Goal: Task Accomplishment & Management: Manage account settings

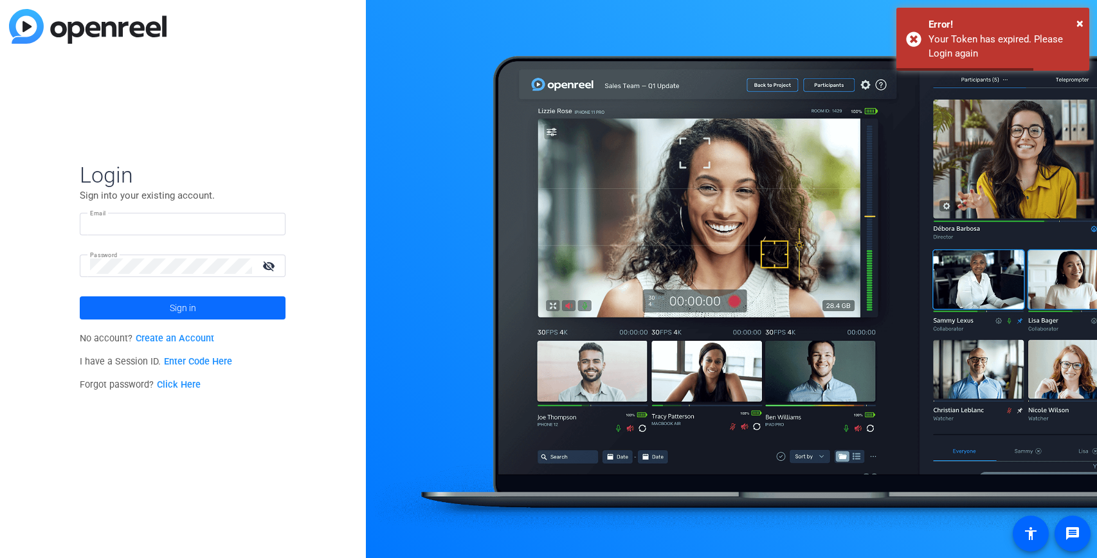
type input "rachael.silberman@thermofisher.com"
click at [242, 311] on span at bounding box center [183, 308] width 206 height 31
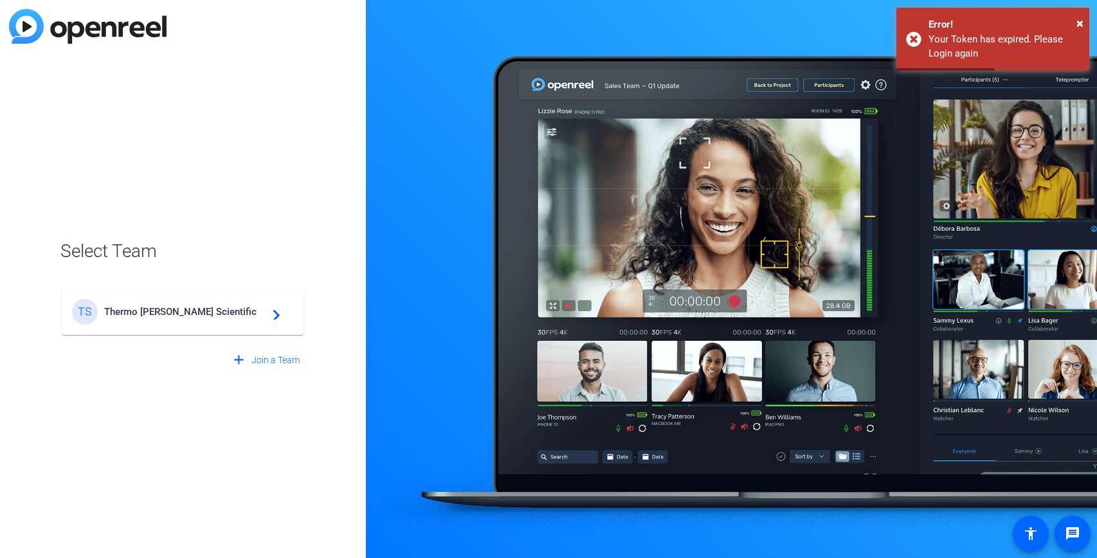
click at [189, 313] on span "Thermo Fisher Scientific" at bounding box center [184, 312] width 161 height 12
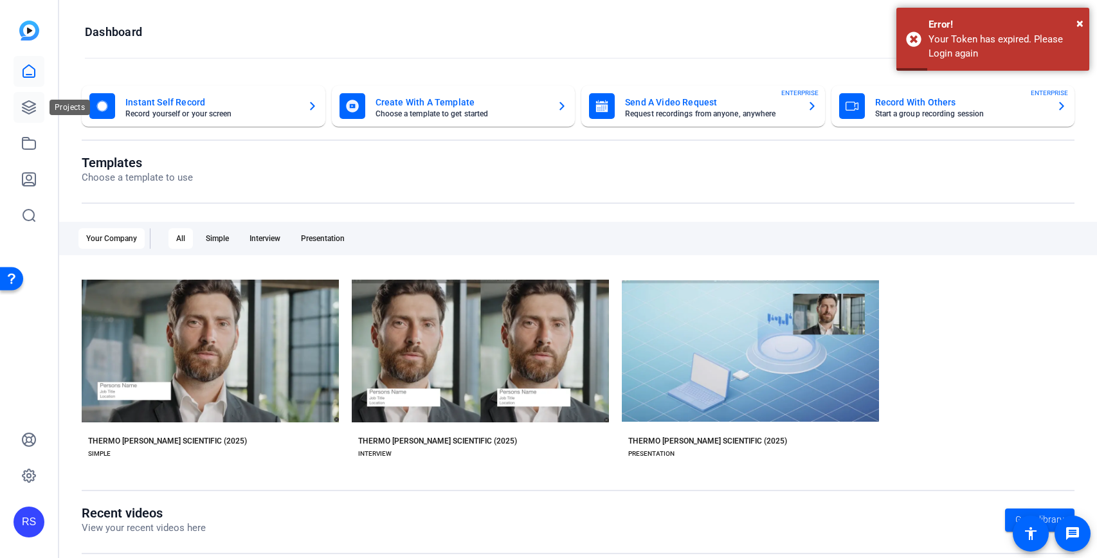
click at [32, 108] on icon at bounding box center [29, 107] width 13 height 13
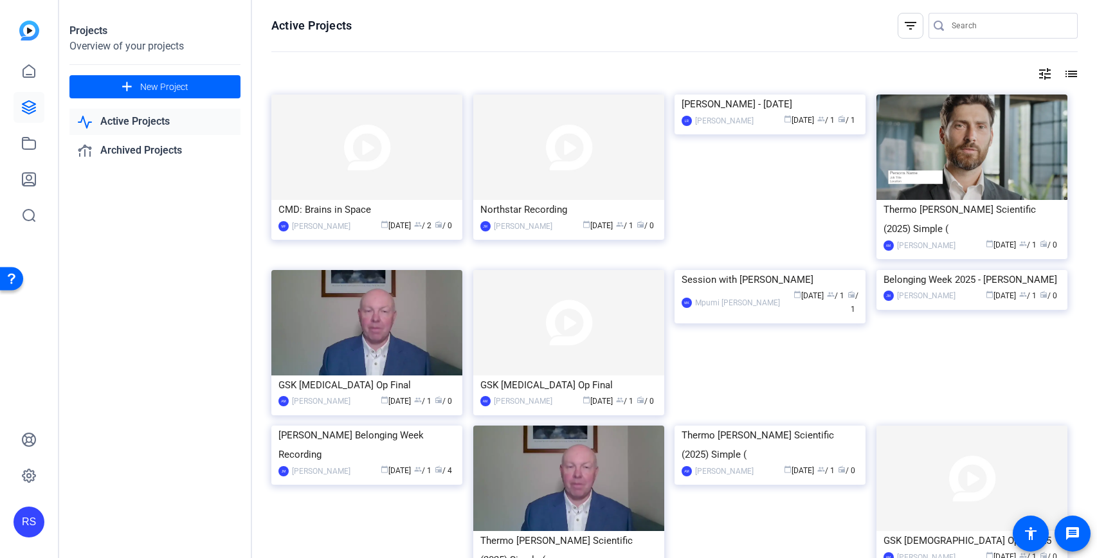
click at [1020, 24] on input "Search" at bounding box center [1010, 25] width 116 height 15
type input "compliance week"
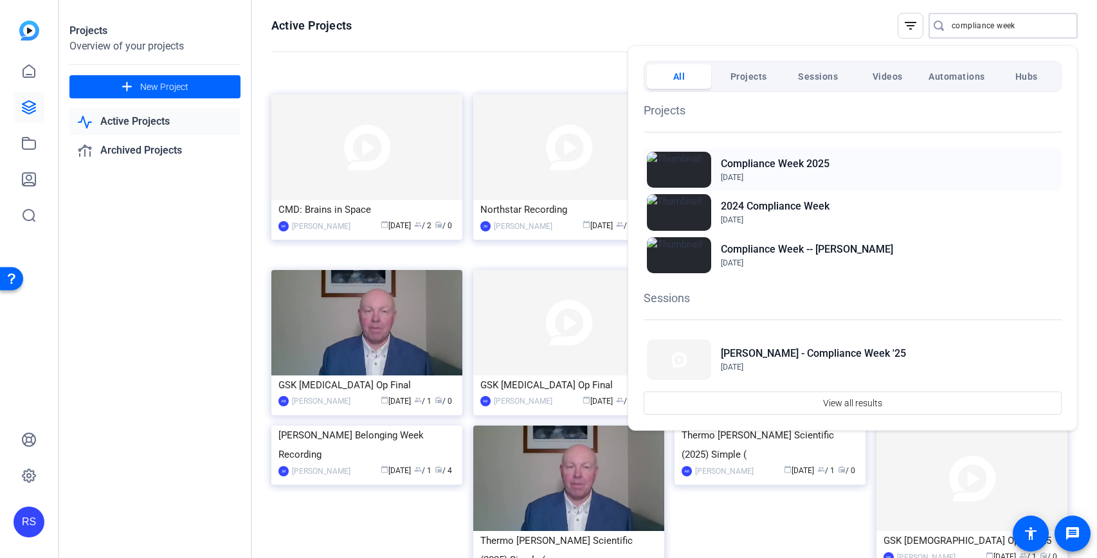
click at [826, 173] on span "Jul 30, 2025" at bounding box center [775, 178] width 109 height 12
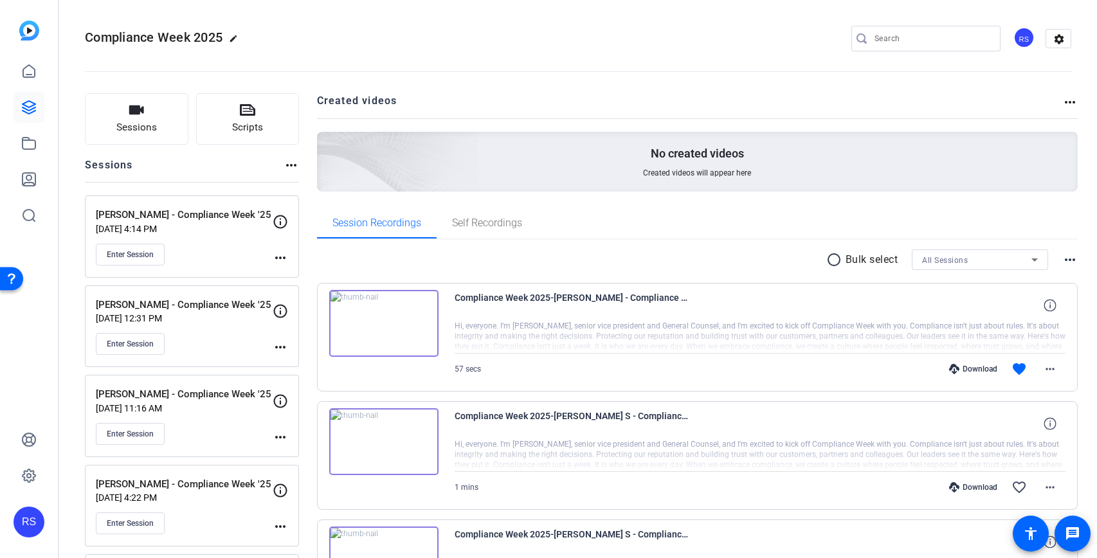
click at [282, 128] on button "Scripts" at bounding box center [248, 118] width 104 height 51
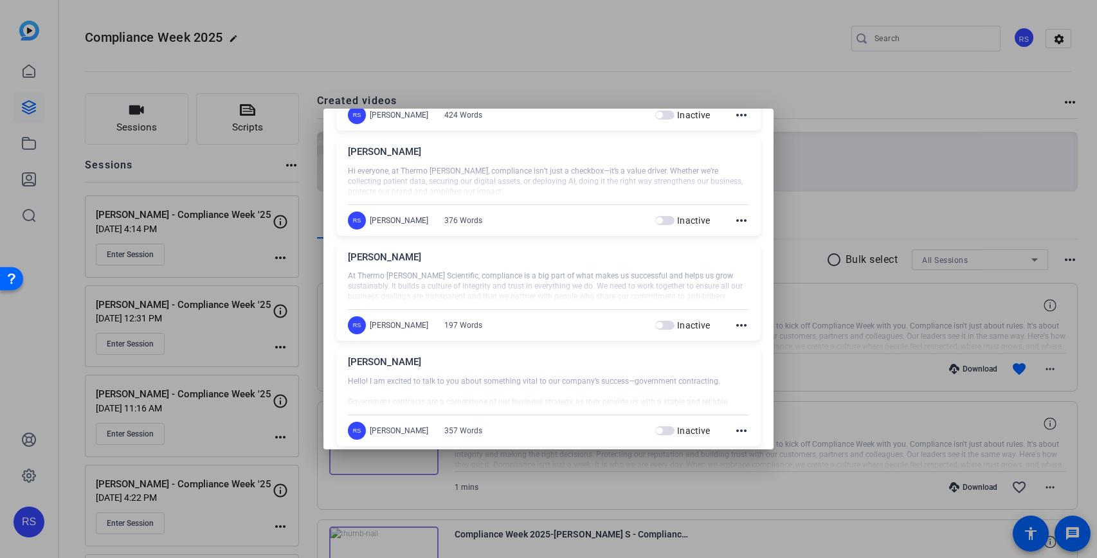
scroll to position [341, 0]
click at [742, 321] on mat-icon "more_horiz" at bounding box center [741, 322] width 15 height 15
click at [747, 339] on span "Edit" at bounding box center [769, 341] width 51 height 15
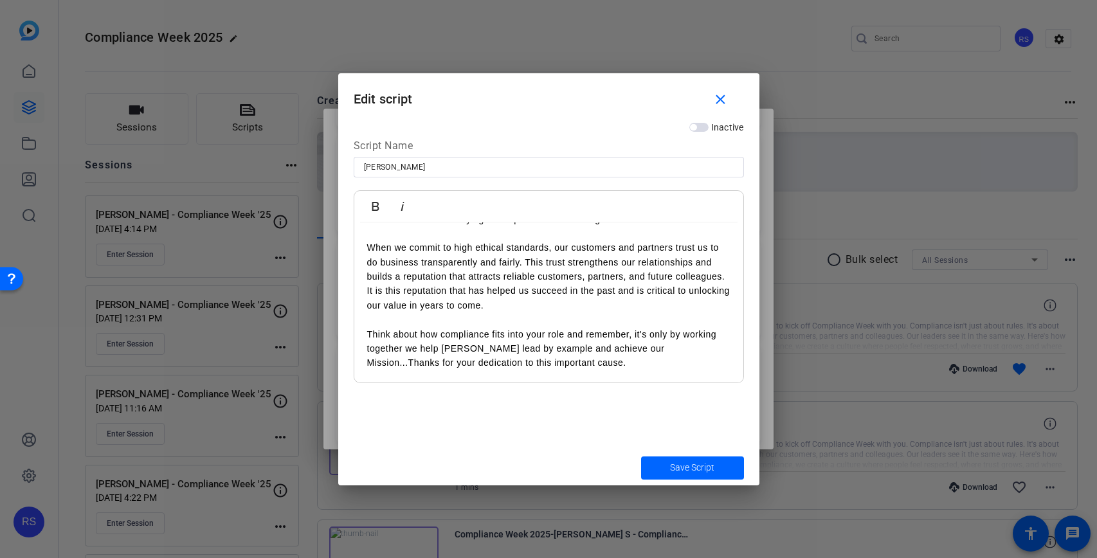
scroll to position [0, 0]
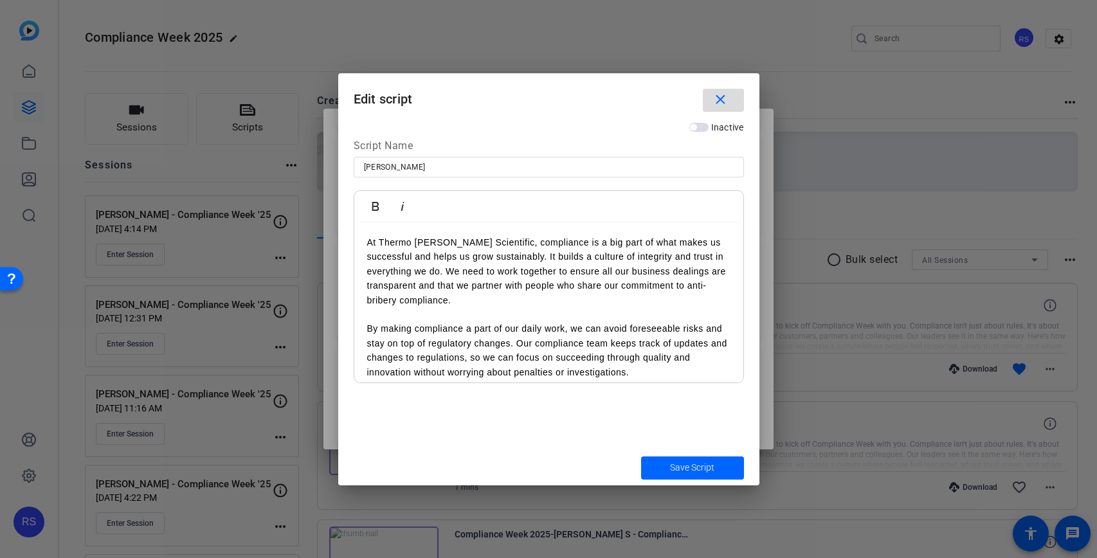
click at [736, 102] on span "button" at bounding box center [723, 100] width 41 height 31
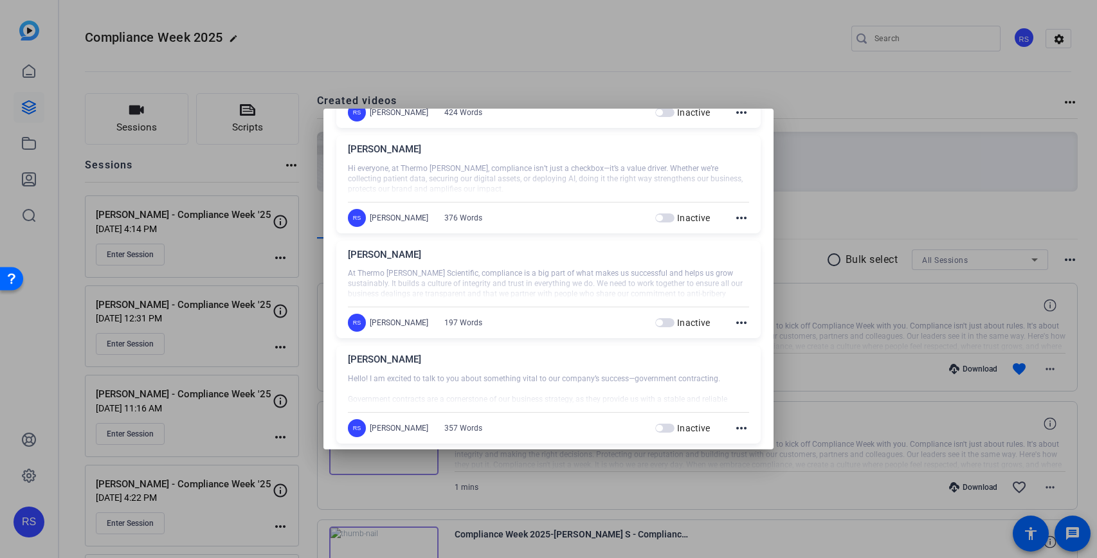
click at [742, 321] on mat-icon "more_horiz" at bounding box center [741, 322] width 15 height 15
click at [748, 339] on span "Edit" at bounding box center [769, 341] width 51 height 15
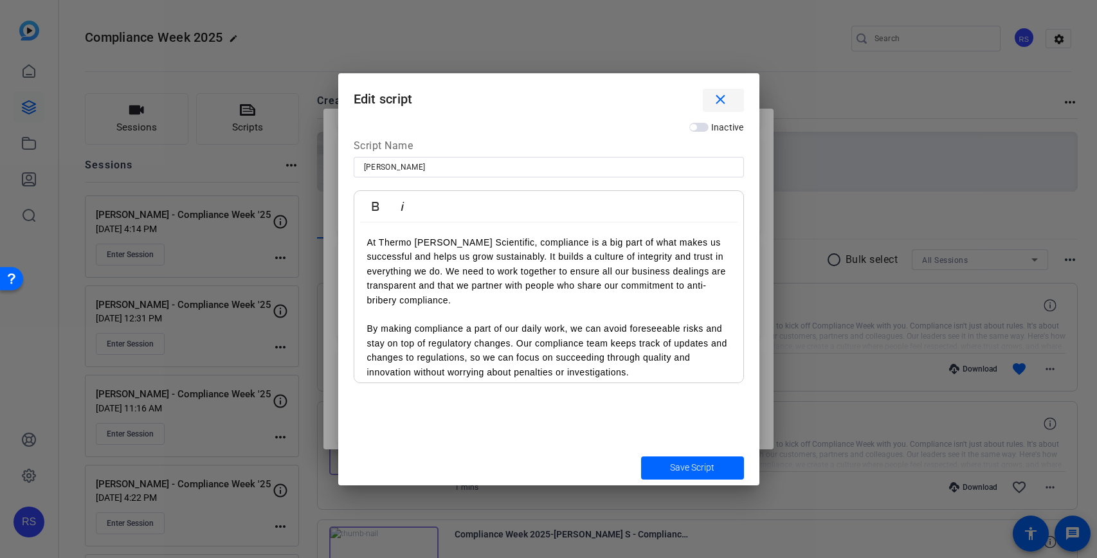
click at [726, 101] on mat-icon "close" at bounding box center [720, 100] width 16 height 16
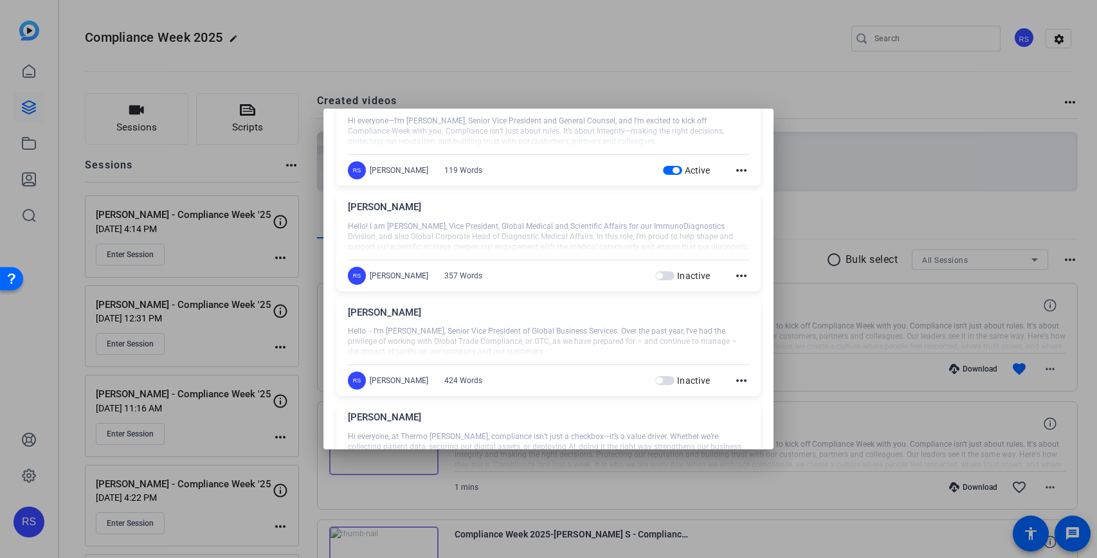
scroll to position [65, 0]
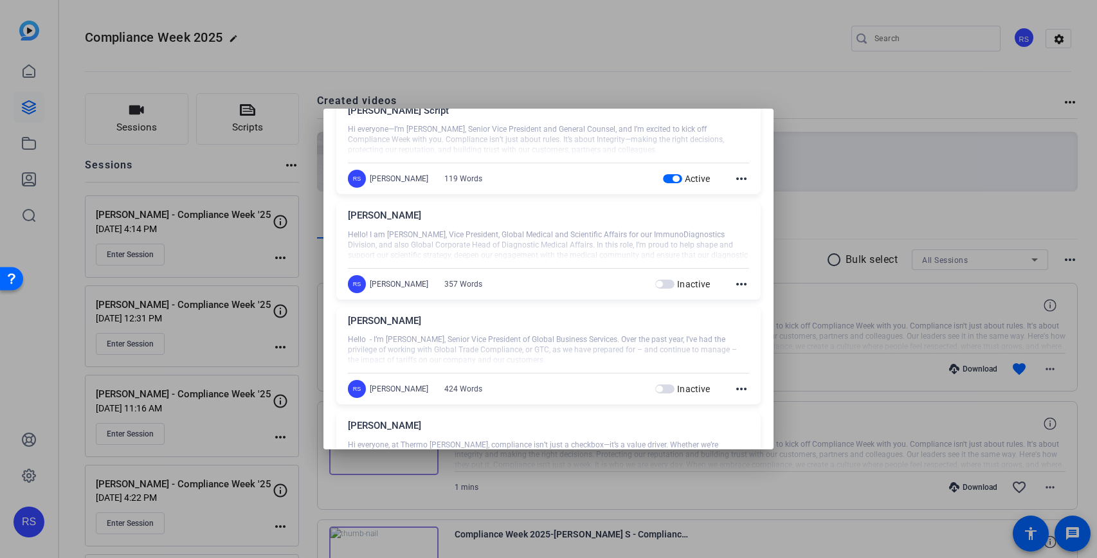
click at [739, 388] on mat-icon "more_horiz" at bounding box center [741, 388] width 15 height 15
click at [752, 410] on span "Edit" at bounding box center [769, 408] width 51 height 15
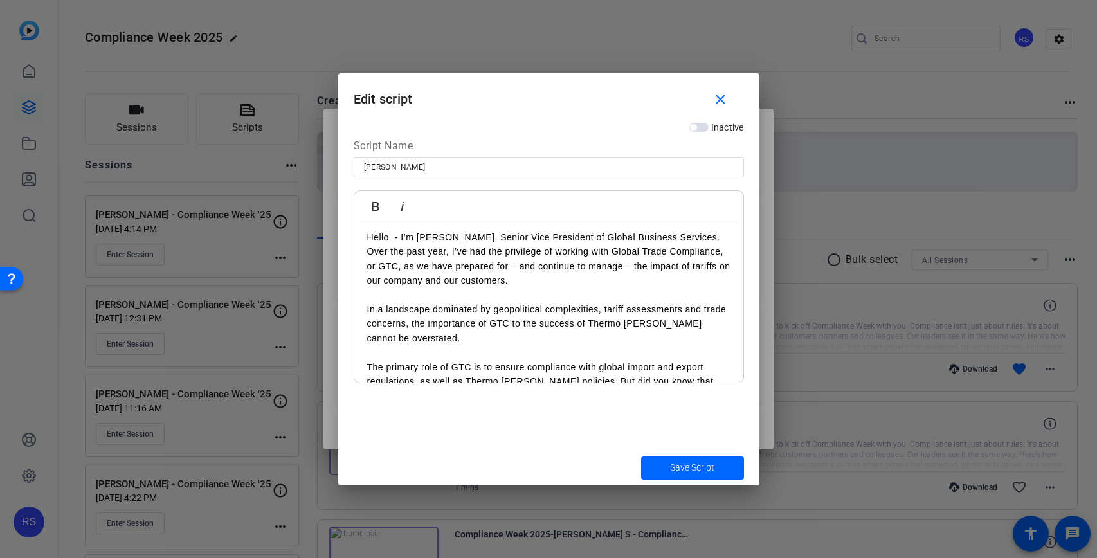
scroll to position [0, 0]
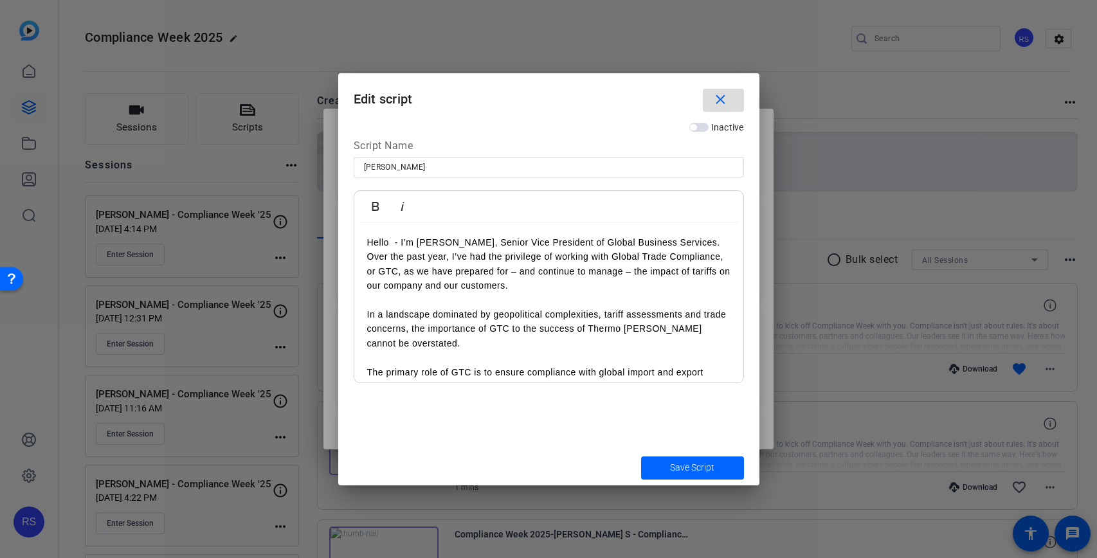
click at [724, 100] on mat-icon "close" at bounding box center [720, 100] width 16 height 16
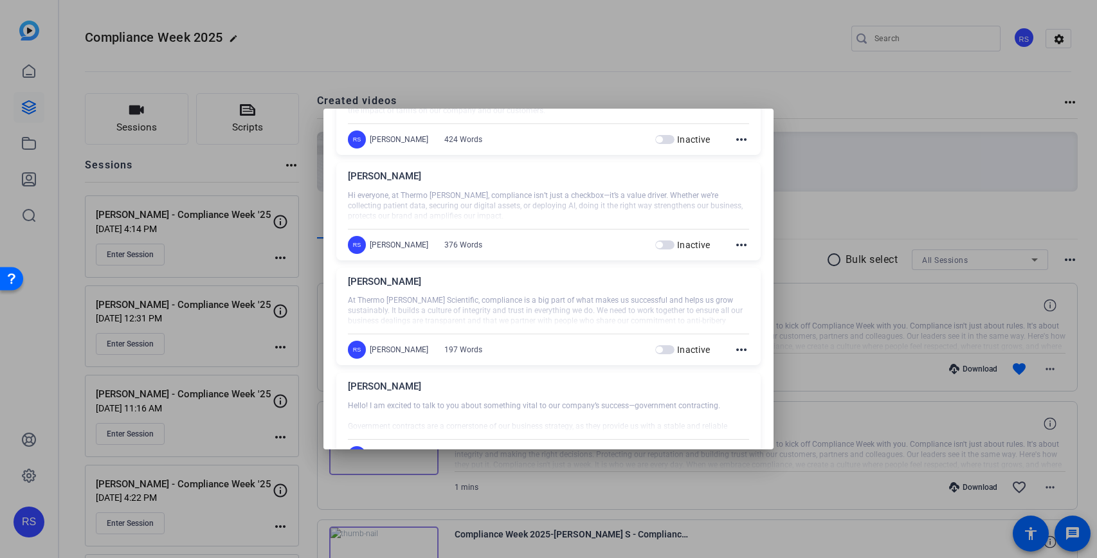
scroll to position [317, 0]
click at [741, 345] on mat-icon "more_horiz" at bounding box center [741, 346] width 15 height 15
click at [746, 364] on span "Edit" at bounding box center [769, 366] width 51 height 15
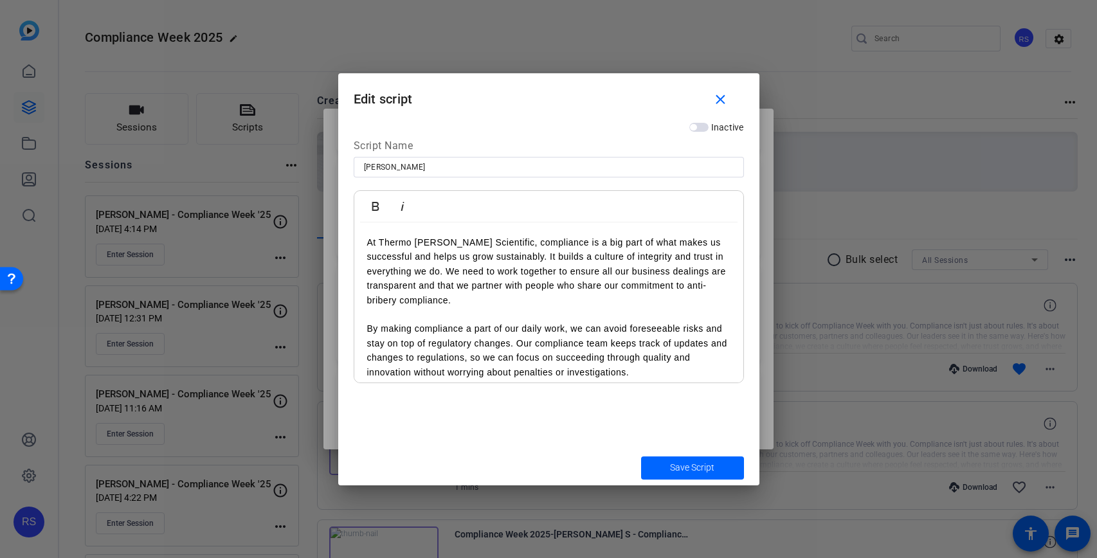
click at [835, 375] on div at bounding box center [548, 279] width 1097 height 558
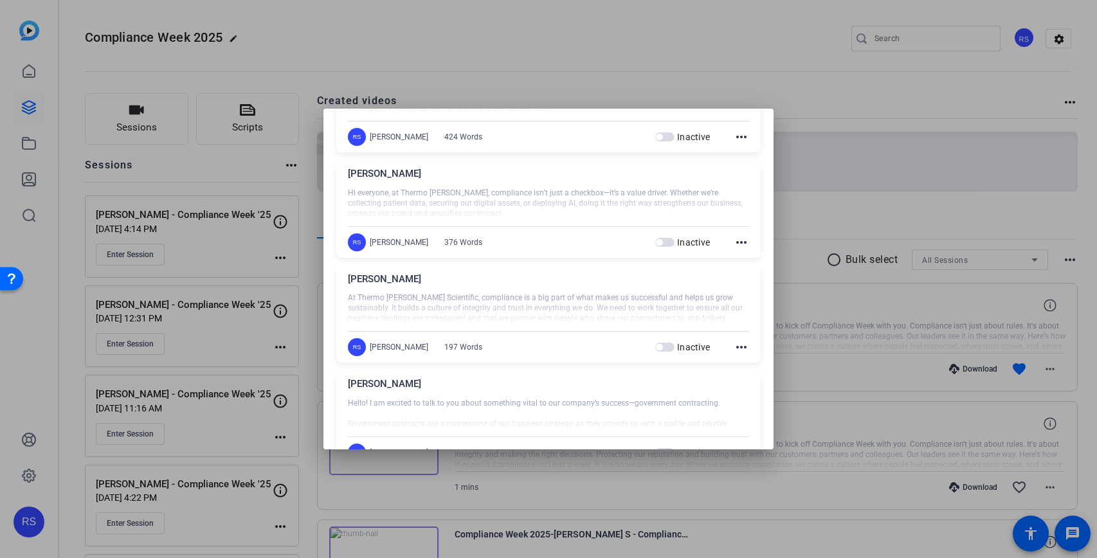
click at [743, 350] on mat-icon "more_horiz" at bounding box center [741, 346] width 15 height 15
click at [750, 366] on span "Edit" at bounding box center [769, 366] width 51 height 15
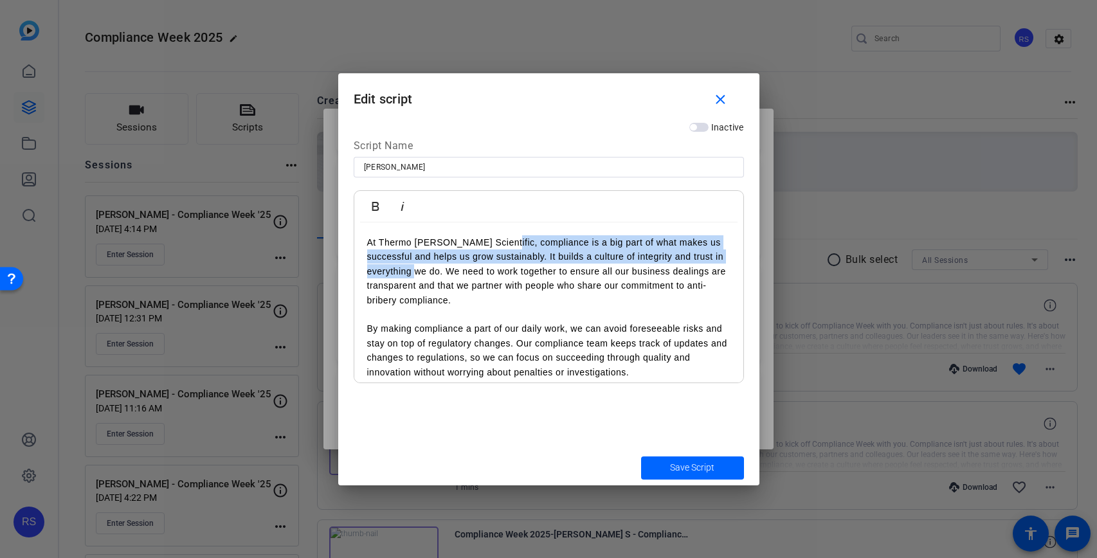
drag, startPoint x: 491, startPoint y: 241, endPoint x: 397, endPoint y: 272, distance: 99.4
click at [397, 272] on p "At Thermo [PERSON_NAME] Scientific, compliance is a big part of what makes us s…" at bounding box center [548, 271] width 363 height 72
copy p "ompliance is a big part of what makes us successful and helps us grow sustainab…"
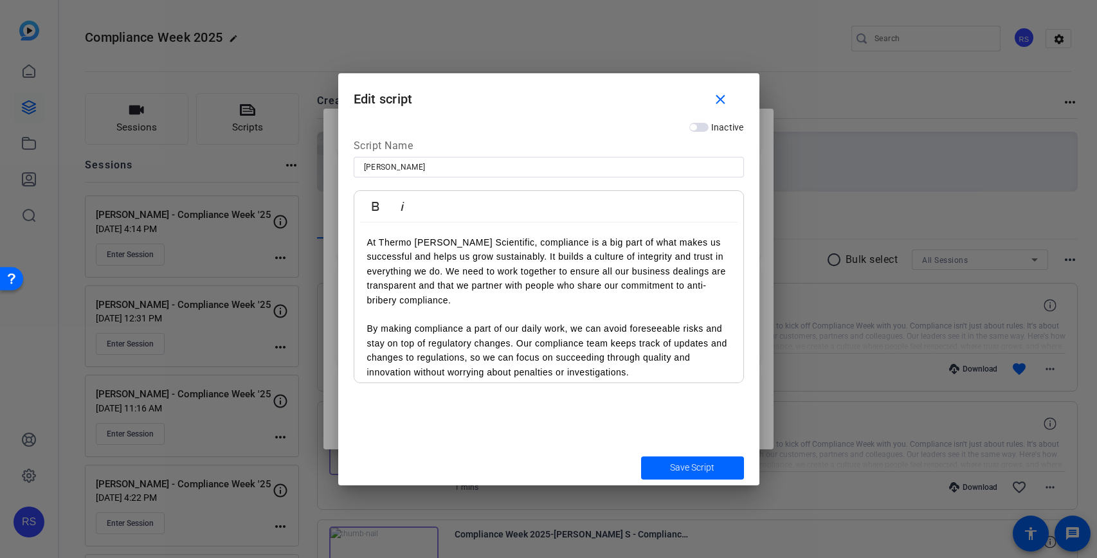
click at [975, 188] on div at bounding box center [548, 279] width 1097 height 558
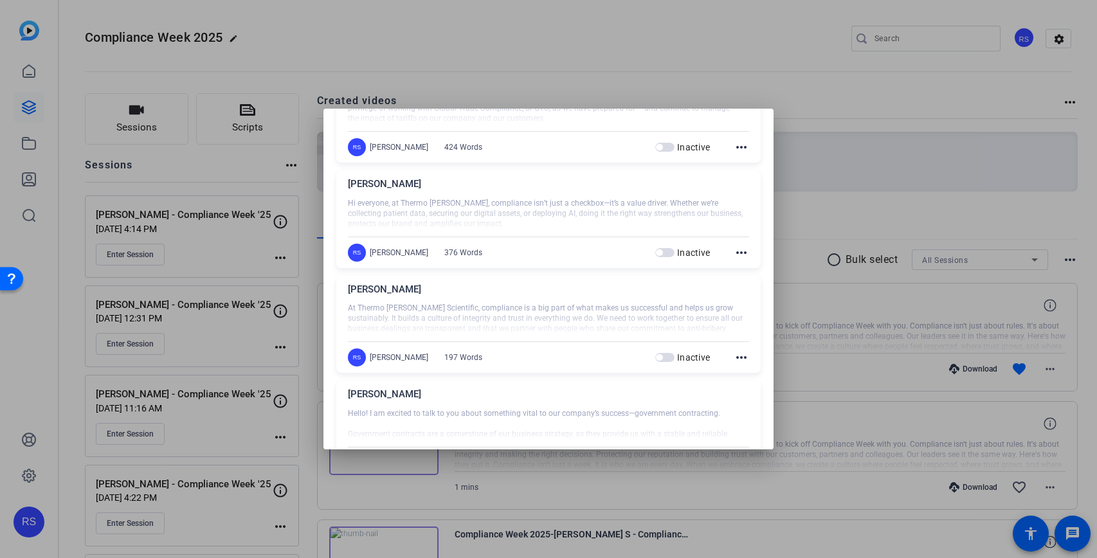
scroll to position [356, 0]
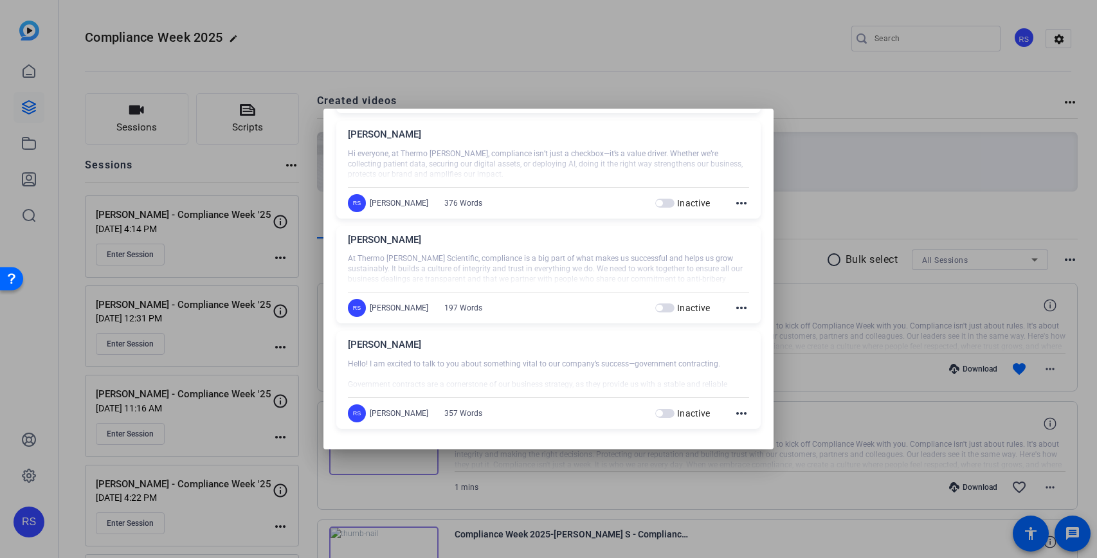
click at [724, 356] on div "[PERSON_NAME]" at bounding box center [548, 348] width 401 height 21
click at [737, 415] on mat-icon "more_horiz" at bounding box center [741, 413] width 15 height 15
click at [754, 433] on span "Edit" at bounding box center [769, 431] width 51 height 15
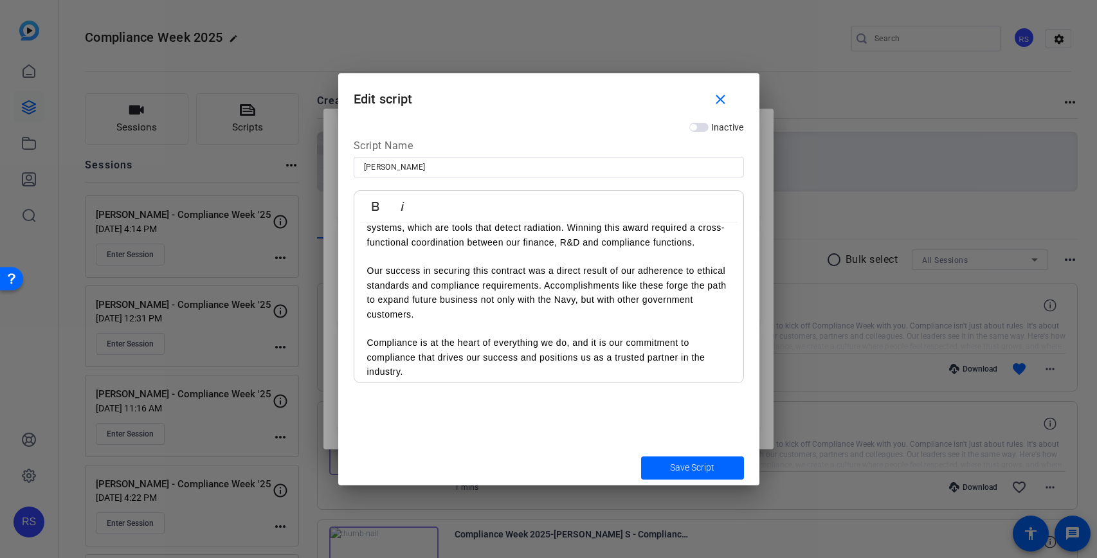
scroll to position [397, 0]
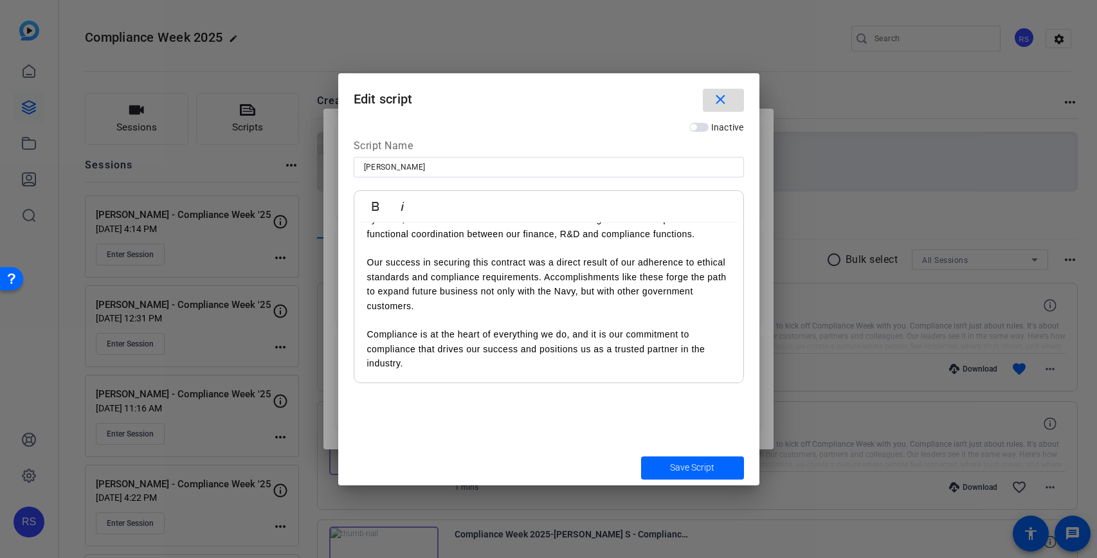
click at [720, 109] on span "button" at bounding box center [723, 100] width 41 height 31
